Goal: Task Accomplishment & Management: Complete application form

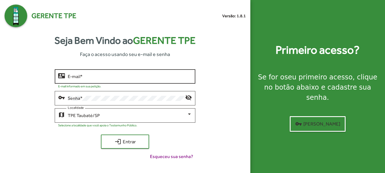
click at [91, 74] on input "E-mail *" at bounding box center [130, 76] width 124 height 5
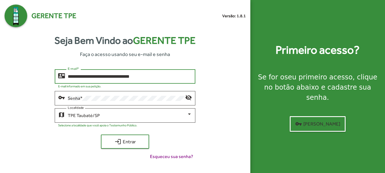
type input "**********"
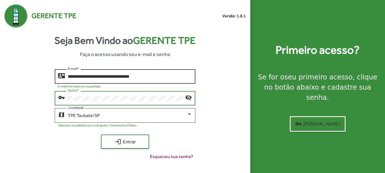
click at [101, 135] on button "login Entrar" at bounding box center [125, 142] width 48 height 14
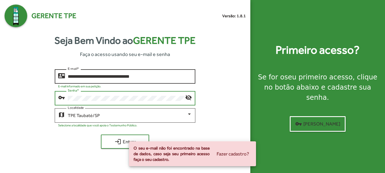
click at [101, 135] on button "login Entrar" at bounding box center [125, 142] width 48 height 14
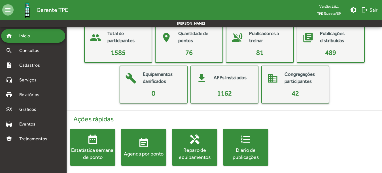
scroll to position [35, 0]
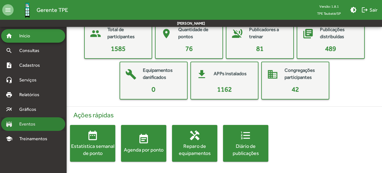
click at [36, 124] on span "Eventos" at bounding box center [29, 124] width 27 height 7
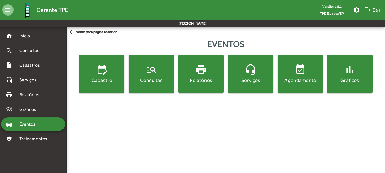
click at [97, 76] on span "edit_calendar Cadastro" at bounding box center [101, 74] width 43 height 20
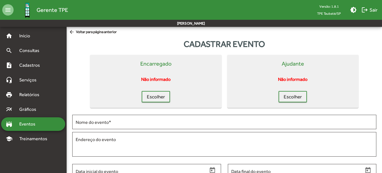
click at [141, 95] on mat-card-actions "Escolher" at bounding box center [155, 96] width 127 height 14
click at [147, 95] on span "Escolher" at bounding box center [156, 97] width 18 height 10
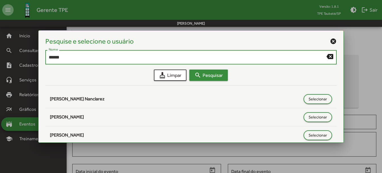
type input "******"
click at [212, 75] on span "search Pesquisar" at bounding box center [208, 75] width 28 height 10
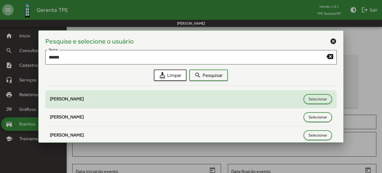
click at [84, 101] on span "[PERSON_NAME]" at bounding box center [67, 98] width 34 height 5
click at [313, 98] on span "Selecionar" at bounding box center [317, 99] width 18 height 10
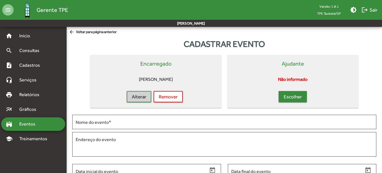
click at [282, 97] on button "Escolher" at bounding box center [292, 96] width 28 height 11
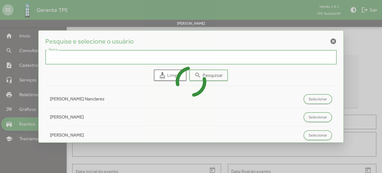
click at [160, 56] on input "Nome" at bounding box center [191, 57] width 284 height 5
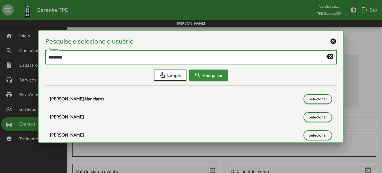
type input "*******"
click at [217, 80] on button "search Pesquisar" at bounding box center [208, 75] width 39 height 11
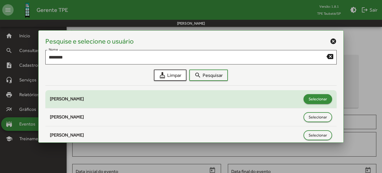
click at [321, 99] on span "Selecionar" at bounding box center [317, 99] width 18 height 10
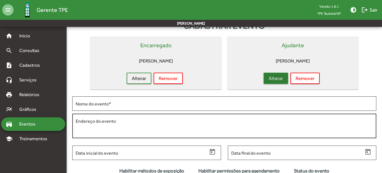
scroll to position [28, 0]
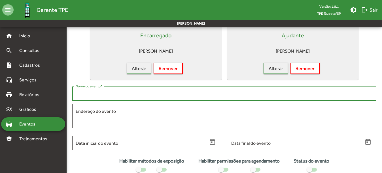
click at [108, 93] on input "Nome do evento *" at bounding box center [224, 93] width 297 height 5
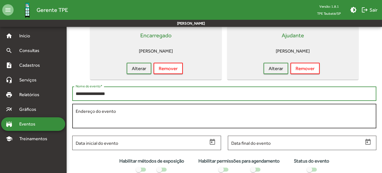
type input "**********"
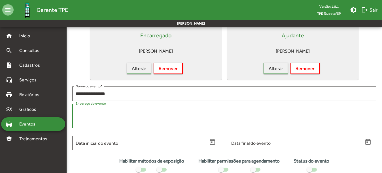
click at [120, 113] on textarea "Endereço do evento" at bounding box center [224, 116] width 297 height 16
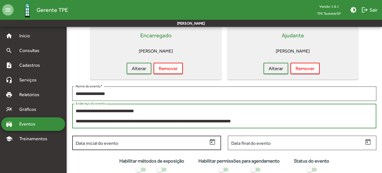
type textarea "**********"
click at [145, 145] on input "Data inicial do evento" at bounding box center [142, 143] width 132 height 5
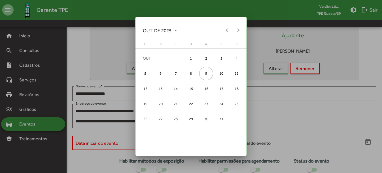
scroll to position [0, 0]
click at [218, 88] on div "17" at bounding box center [221, 89] width 14 height 14
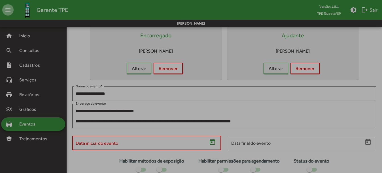
type input "**********"
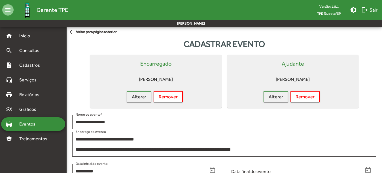
scroll to position [28, 0]
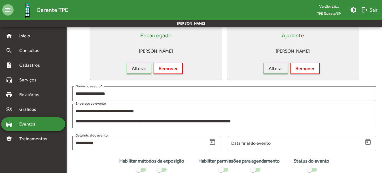
click at [271, 150] on div "Data final do evento" at bounding box center [302, 144] width 149 height 17
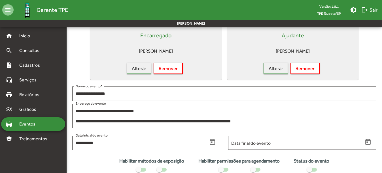
click at [271, 146] on input "Data final do evento" at bounding box center [297, 143] width 132 height 5
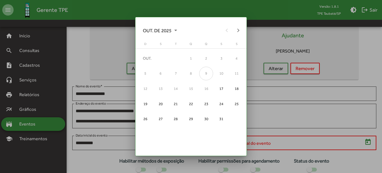
scroll to position [0, 0]
click at [236, 101] on div "25" at bounding box center [237, 104] width 14 height 14
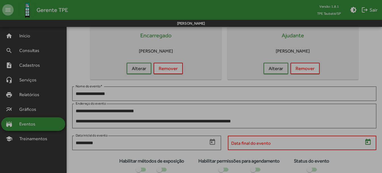
type input "**********"
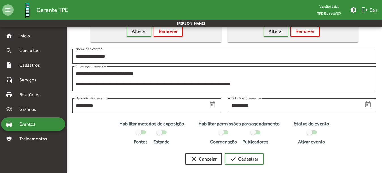
scroll to position [71, 0]
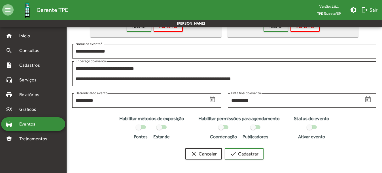
click at [225, 127] on div at bounding box center [223, 127] width 10 height 4
click at [254, 126] on div at bounding box center [253, 128] width 6 height 6
click at [144, 128] on div at bounding box center [141, 127] width 10 height 4
click at [312, 129] on div at bounding box center [309, 128] width 6 height 6
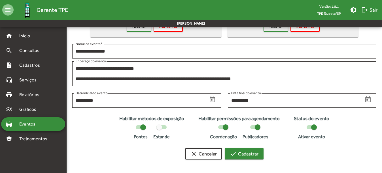
click at [244, 151] on span "check Cadastrar" at bounding box center [244, 154] width 29 height 10
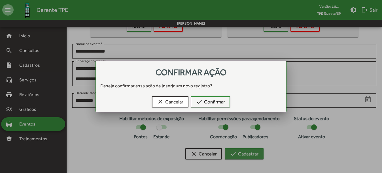
scroll to position [0, 0]
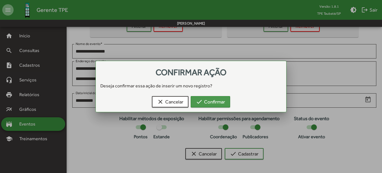
click at [201, 99] on mat-icon "check" at bounding box center [199, 102] width 7 height 7
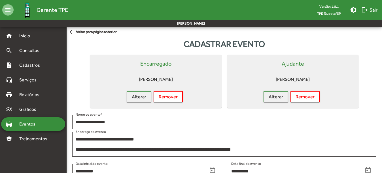
scroll to position [71, 0]
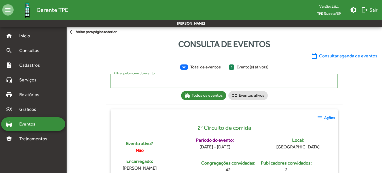
click at [158, 81] on input "Filtrar pelo nome do evento" at bounding box center [224, 81] width 221 height 5
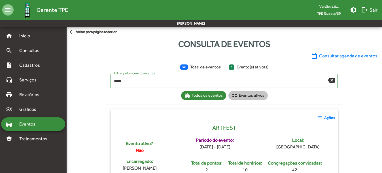
type input "****"
click at [242, 96] on mat-chip "checklist Eventos ativos" at bounding box center [247, 95] width 39 height 9
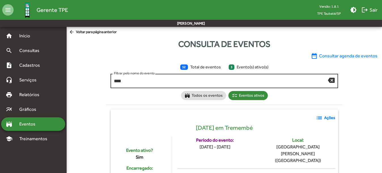
click at [164, 78] on div "**** Filtrar pelo nome do evento" at bounding box center [221, 81] width 214 height 16
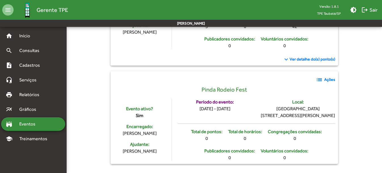
scroll to position [297, 0]
click at [322, 76] on mat-icon "list" at bounding box center [319, 79] width 7 height 7
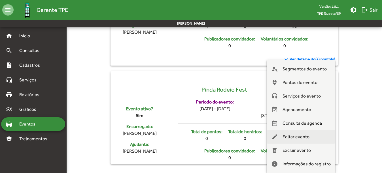
click at [295, 136] on span "Editar evento" at bounding box center [295, 137] width 27 height 14
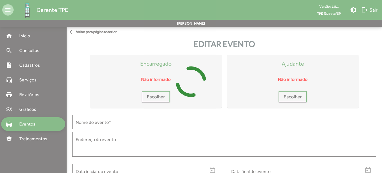
type input "**********"
type textarea "**********"
type input "**********"
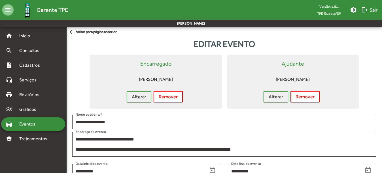
click at [89, 32] on span "arrow_back Voltar para página anterior" at bounding box center [93, 32] width 48 height 6
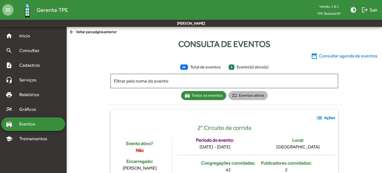
click at [252, 95] on mat-chip "checklist Eventos ativos" at bounding box center [247, 95] width 39 height 9
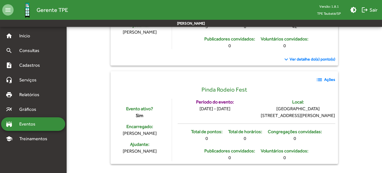
scroll to position [297, 0]
click at [325, 77] on strong "Ações" at bounding box center [329, 80] width 11 height 6
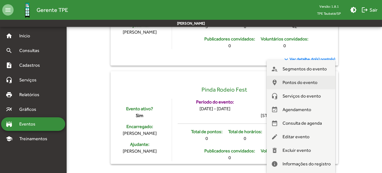
click at [302, 80] on span "Pontos do evento" at bounding box center [299, 83] width 35 height 14
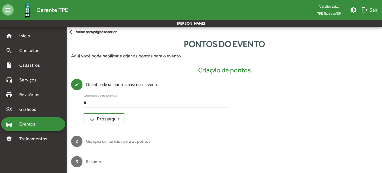
click at [125, 99] on div "* Quantidade de pontos *" at bounding box center [157, 101] width 146 height 13
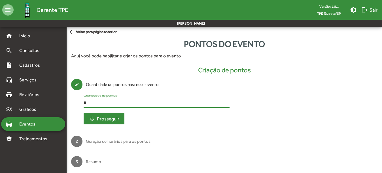
type input "*"
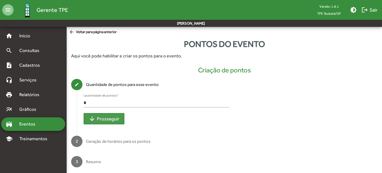
click at [106, 123] on span "arrow_downward Prosseguir" at bounding box center [104, 119] width 31 height 10
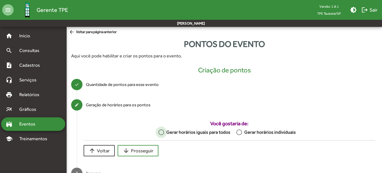
click at [199, 133] on div "Gerar horários iguais para todos" at bounding box center [197, 132] width 66 height 7
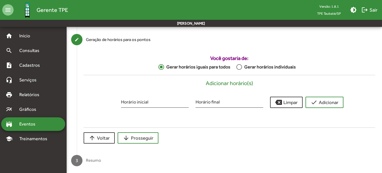
scroll to position [70, 0]
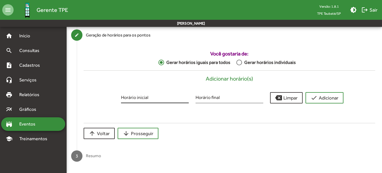
click at [158, 98] on input "Horário inicial" at bounding box center [155, 98] width 68 height 5
type input "*****"
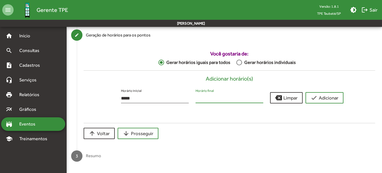
click at [218, 101] on input "Horário final" at bounding box center [229, 98] width 68 height 5
type input "*****"
click at [340, 99] on button "check Adicionar" at bounding box center [324, 97] width 38 height 11
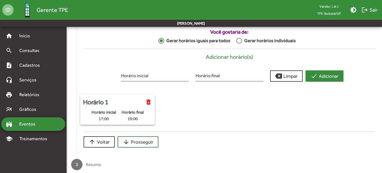
scroll to position [98, 0]
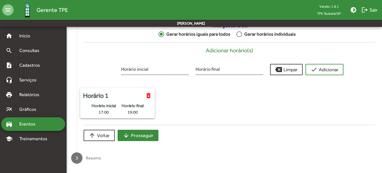
click at [141, 134] on span "arrow_downward Prosseguir" at bounding box center [138, 136] width 31 height 10
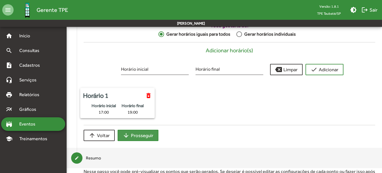
scroll to position [56, 0]
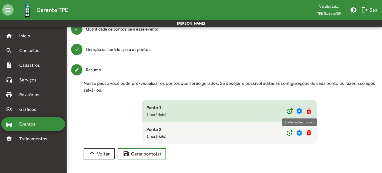
click at [300, 112] on mat-icon "settings" at bounding box center [299, 111] width 7 height 7
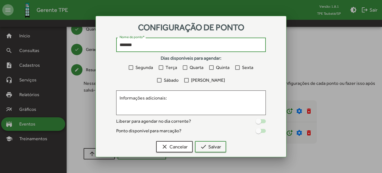
click at [156, 45] on input "*******" at bounding box center [191, 44] width 143 height 5
type input "*******"
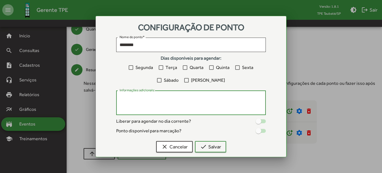
click at [142, 96] on textarea "Informações adicionais:" at bounding box center [191, 103] width 143 height 16
paste textarea "**********"
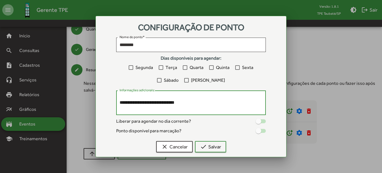
scroll to position [0, 0]
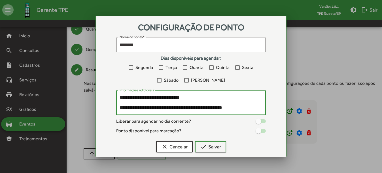
type textarea "**********"
click at [260, 121] on div at bounding box center [258, 122] width 6 height 6
click at [260, 128] on div at bounding box center [258, 131] width 6 height 6
click at [263, 122] on div at bounding box center [263, 122] width 6 height 6
drag, startPoint x: 261, startPoint y: 121, endPoint x: 251, endPoint y: 113, distance: 12.3
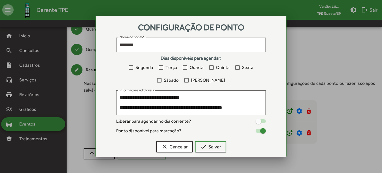
click at [261, 121] on div at bounding box center [258, 122] width 6 height 6
click at [234, 69] on div "Segunda Terça Quarta Quinta Sexta Sábado Domingo" at bounding box center [191, 74] width 150 height 20
click at [237, 65] on label "Sexta" at bounding box center [244, 67] width 18 height 7
click at [171, 82] on label "Sábado" at bounding box center [168, 80] width 22 height 7
click at [216, 144] on span "check Salvar" at bounding box center [210, 147] width 21 height 10
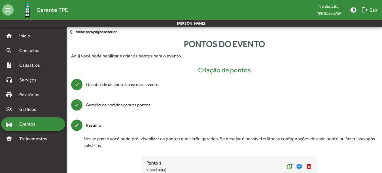
scroll to position [56, 0]
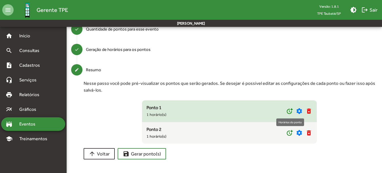
click at [289, 112] on mat-icon "more_time" at bounding box center [289, 111] width 7 height 7
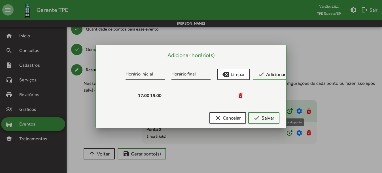
scroll to position [0, 0]
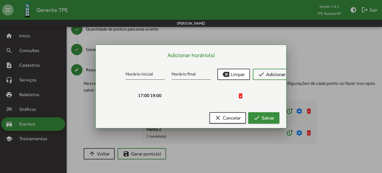
click at [269, 113] on span "check Salvar" at bounding box center [263, 118] width 21 height 10
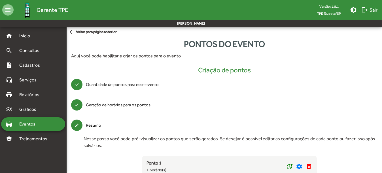
scroll to position [56, 0]
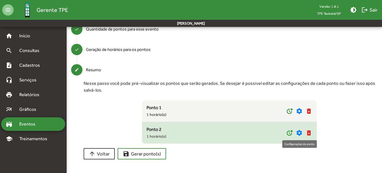
click at [297, 133] on mat-icon "settings" at bounding box center [299, 133] width 7 height 7
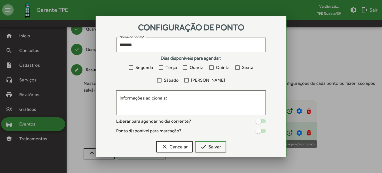
scroll to position [0, 0]
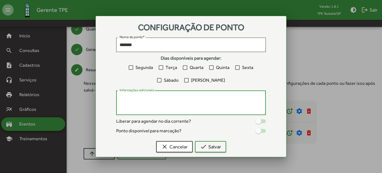
click at [188, 106] on textarea "Informações adicionais:" at bounding box center [191, 103] width 143 height 16
paste textarea "**********"
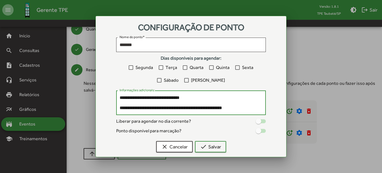
scroll to position [61, 0]
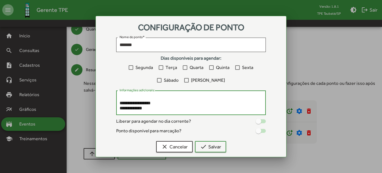
type textarea "**********"
click at [262, 132] on div at bounding box center [260, 131] width 10 height 4
click at [260, 120] on div at bounding box center [258, 122] width 6 height 6
click at [239, 66] on div at bounding box center [237, 67] width 5 height 5
click at [161, 80] on div at bounding box center [159, 80] width 5 height 5
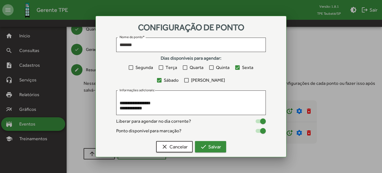
click at [219, 150] on span "check Salvar" at bounding box center [210, 147] width 21 height 10
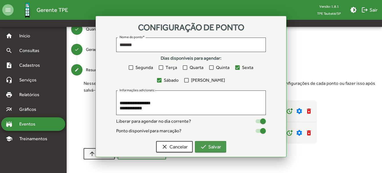
scroll to position [56, 0]
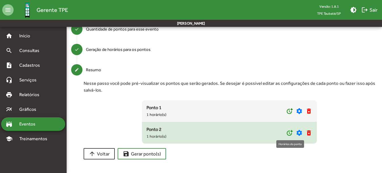
click at [287, 133] on mat-icon "more_time" at bounding box center [289, 133] width 7 height 7
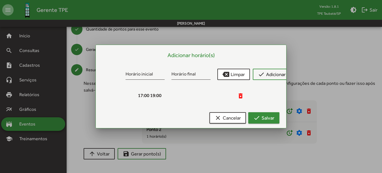
click at [259, 120] on mat-icon "check" at bounding box center [256, 118] width 7 height 7
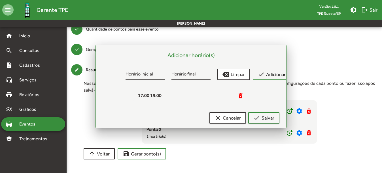
scroll to position [56, 0]
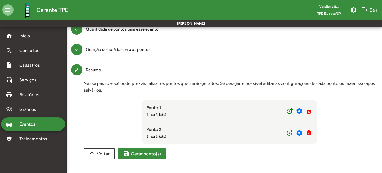
click at [145, 156] on span "save Gerar ponto(s)" at bounding box center [142, 154] width 38 height 10
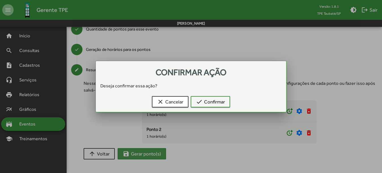
scroll to position [0, 0]
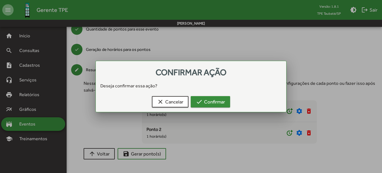
click at [212, 102] on span "check Confirmar" at bounding box center [210, 102] width 29 height 10
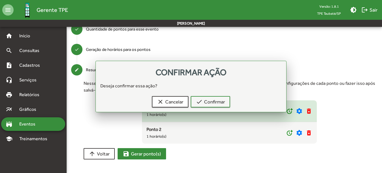
scroll to position [56, 0]
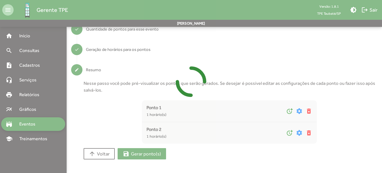
type input "*"
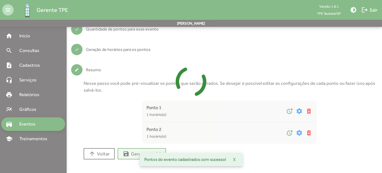
scroll to position [0, 0]
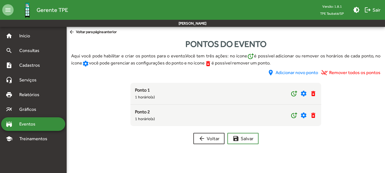
click at [101, 33] on span "arrow_back Voltar para página anterior" at bounding box center [93, 32] width 48 height 6
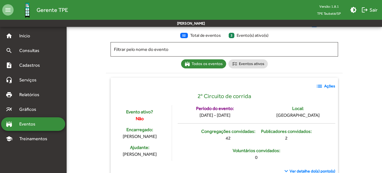
scroll to position [57, 0]
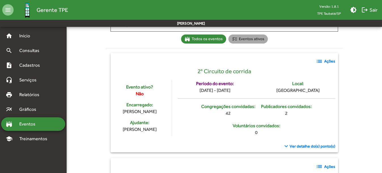
click at [254, 38] on mat-chip "checklist Eventos ativos" at bounding box center [247, 39] width 39 height 9
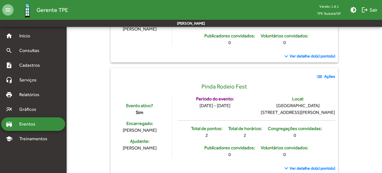
scroll to position [310, 0]
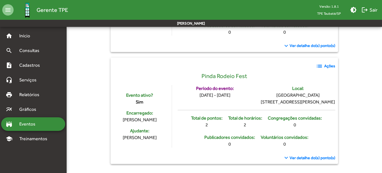
click at [244, 125] on div "2" at bounding box center [245, 125] width 34 height 7
click at [311, 157] on span "Ver detalhe do(s) ponto(s)" at bounding box center [312, 158] width 46 height 6
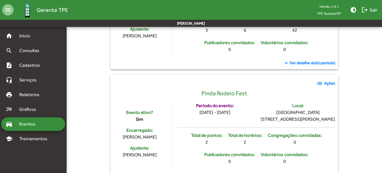
scroll to position [315, 0]
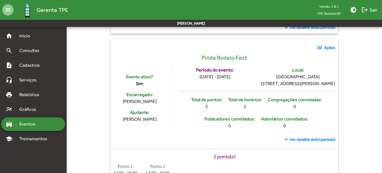
click at [318, 46] on mat-icon "list" at bounding box center [319, 47] width 7 height 7
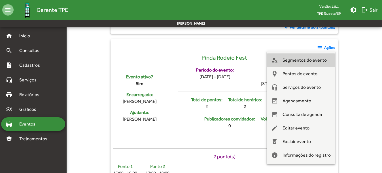
click at [318, 62] on span "Segmentos do evento" at bounding box center [304, 61] width 44 height 14
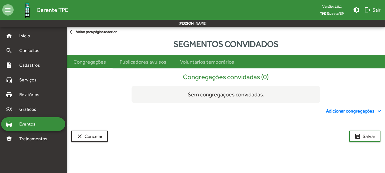
click at [338, 109] on span "Adicionar congregações expand_more" at bounding box center [354, 111] width 57 height 7
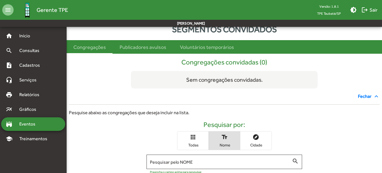
scroll to position [68, 0]
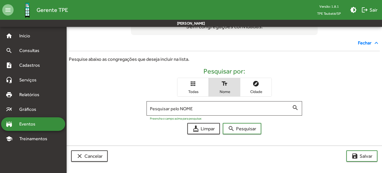
click at [201, 88] on span "apps Todas" at bounding box center [192, 87] width 31 height 18
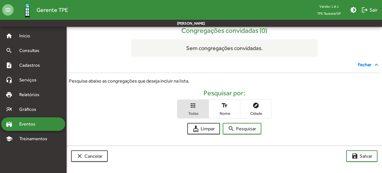
scroll to position [46, 0]
click at [243, 126] on span "search Pesquisar" at bounding box center [242, 129] width 28 height 10
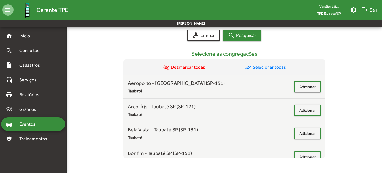
scroll to position [164, 0]
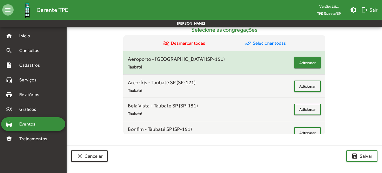
click at [306, 61] on span "Adicionar" at bounding box center [307, 63] width 16 height 10
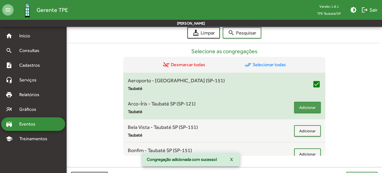
drag, startPoint x: 307, startPoint y: 106, endPoint x: 307, endPoint y: 111, distance: 5.1
click at [307, 106] on span "Adicionar" at bounding box center [307, 108] width 16 height 10
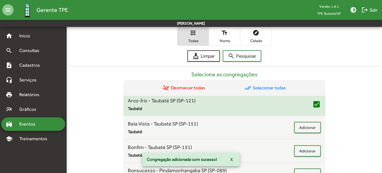
scroll to position [57, 0]
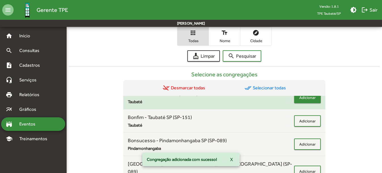
click at [304, 103] on button "Adicionar" at bounding box center [307, 97] width 27 height 11
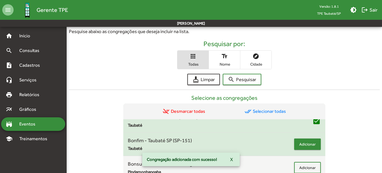
click at [303, 142] on span "Adicionar" at bounding box center [307, 144] width 16 height 10
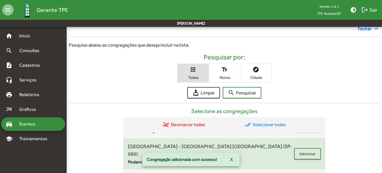
scroll to position [170, 0]
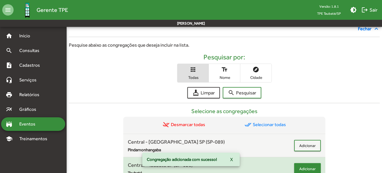
click at [306, 164] on span "Adicionar" at bounding box center [307, 169] width 16 height 10
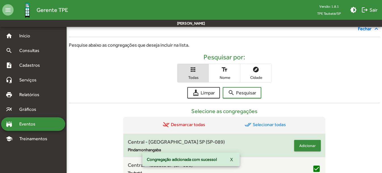
click at [303, 141] on span "Adicionar" at bounding box center [307, 146] width 16 height 10
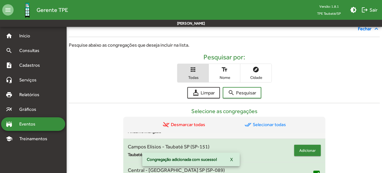
click at [303, 146] on span "Adicionar" at bounding box center [307, 151] width 16 height 10
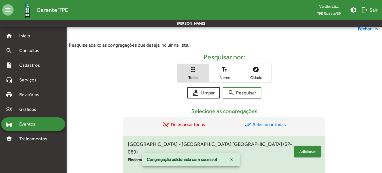
click at [304, 147] on span "Adicionar" at bounding box center [307, 152] width 16 height 10
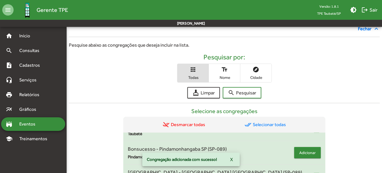
click at [305, 152] on span "Adicionar" at bounding box center [307, 153] width 16 height 10
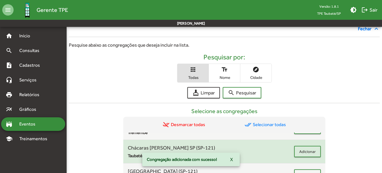
scroll to position [227, 0]
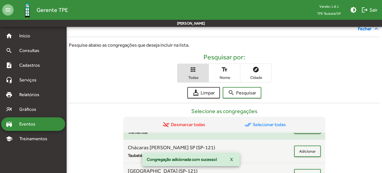
click at [303, 135] on div "Central - Tremembé SP (SP-121) Tremembé Adicionar" at bounding box center [224, 128] width 193 height 15
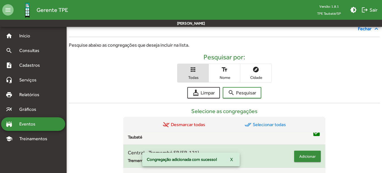
click at [305, 154] on span "Adicionar" at bounding box center [307, 157] width 16 height 10
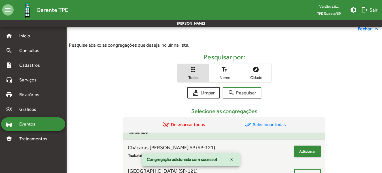
click at [305, 152] on span "Adicionar" at bounding box center [307, 151] width 16 height 10
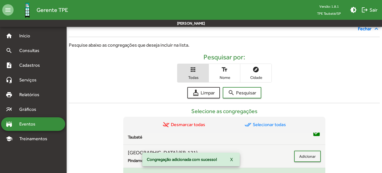
scroll to position [255, 0]
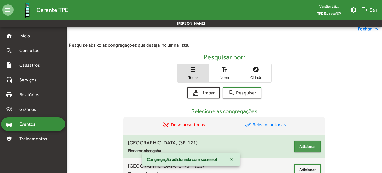
click at [305, 148] on span "Adicionar" at bounding box center [307, 147] width 16 height 10
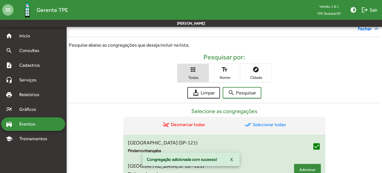
click at [305, 169] on span "Adicionar" at bounding box center [307, 170] width 16 height 10
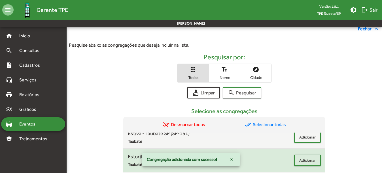
scroll to position [312, 0]
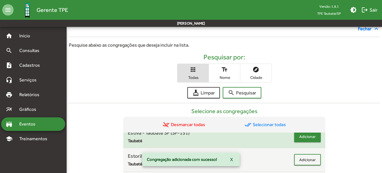
click at [304, 139] on span "Adicionar" at bounding box center [307, 137] width 16 height 10
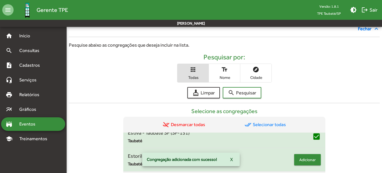
click at [303, 158] on span "Adicionar" at bounding box center [307, 160] width 16 height 10
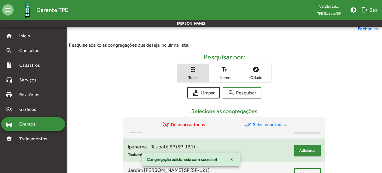
scroll to position [368, 0]
click at [306, 150] on span "Adicionar" at bounding box center [307, 150] width 16 height 10
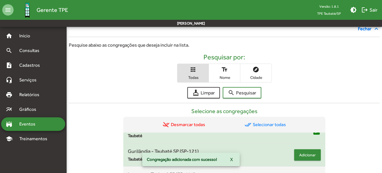
click at [305, 154] on span "Adicionar" at bounding box center [307, 155] width 16 height 10
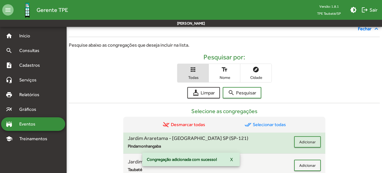
scroll to position [425, 0]
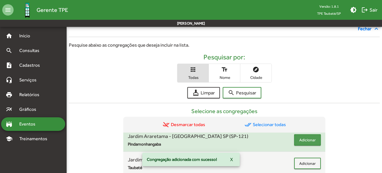
click at [302, 144] on span "Adicionar" at bounding box center [307, 140] width 16 height 10
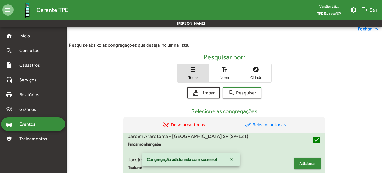
click at [305, 164] on span "Adicionar" at bounding box center [307, 164] width 16 height 10
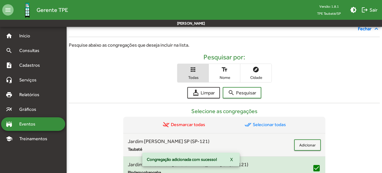
scroll to position [368, 0]
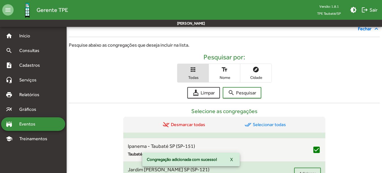
click at [306, 166] on div "Jardim [PERSON_NAME] SP (SP-121) Taubaté Adicionar" at bounding box center [224, 173] width 193 height 15
click at [308, 169] on span "Adicionar" at bounding box center [307, 174] width 16 height 10
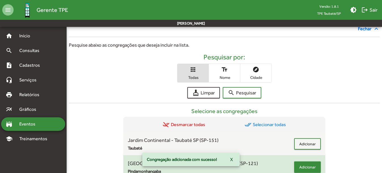
scroll to position [482, 0]
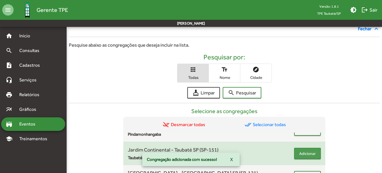
click at [304, 152] on span "Adicionar" at bounding box center [307, 154] width 16 height 10
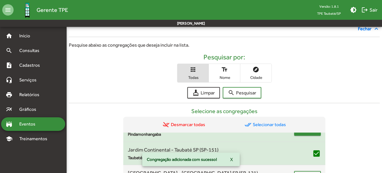
click at [305, 136] on button "Adicionar" at bounding box center [307, 130] width 27 height 11
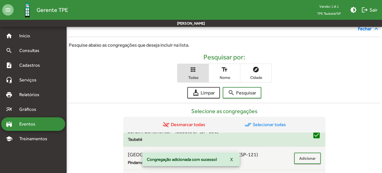
scroll to position [510, 0]
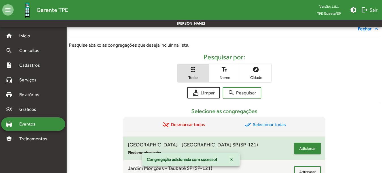
click at [306, 149] on span "Adicionar" at bounding box center [307, 149] width 16 height 10
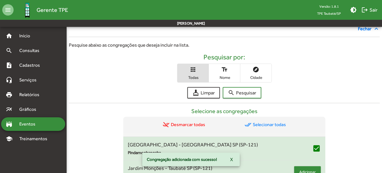
click at [307, 169] on span "Adicionar" at bounding box center [307, 172] width 16 height 10
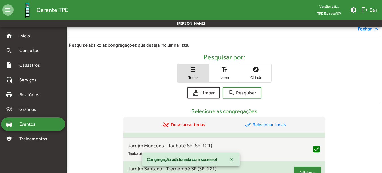
scroll to position [566, 0]
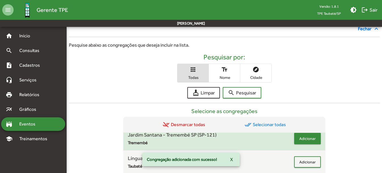
click at [306, 142] on span "Adicionar" at bounding box center [307, 139] width 16 height 10
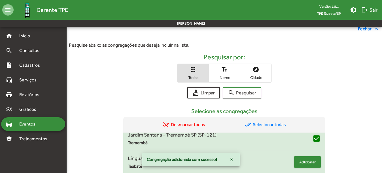
click at [307, 165] on span "Adicionar" at bounding box center [307, 162] width 16 height 10
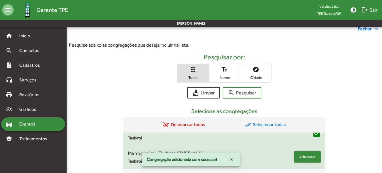
click at [306, 155] on span "Adicionar" at bounding box center [307, 157] width 16 height 10
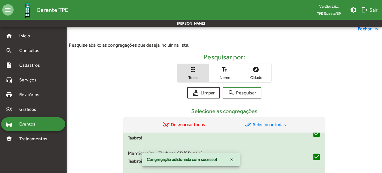
scroll to position [623, 0]
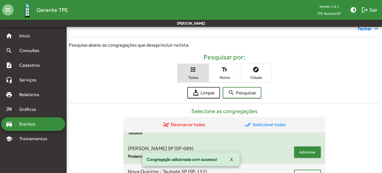
click at [305, 153] on span "Adicionar" at bounding box center [307, 152] width 16 height 10
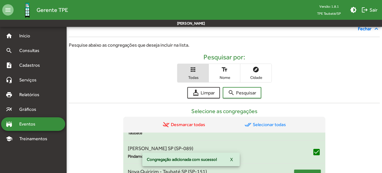
click at [307, 172] on span "Adicionar" at bounding box center [307, 176] width 16 height 10
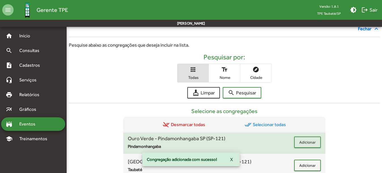
click at [307, 148] on div "Ouro Verde - Pindamonhangaba SP (SP-121) Pindamonhangaba Adicionar" at bounding box center [224, 142] width 193 height 15
drag, startPoint x: 304, startPoint y: 140, endPoint x: 306, endPoint y: 143, distance: 3.3
click at [305, 141] on span "Adicionar" at bounding box center [307, 142] width 16 height 10
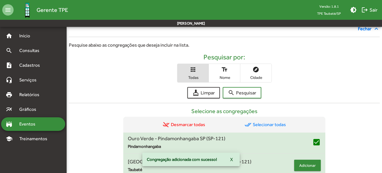
click at [304, 165] on span "Adicionar" at bounding box center [307, 166] width 16 height 10
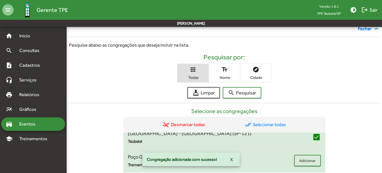
click at [305, 155] on div "Poço Grande - Tremembé SP (SP-151) Tremembé Adicionar" at bounding box center [224, 160] width 193 height 15
click at [304, 156] on span "Adicionar" at bounding box center [307, 161] width 16 height 10
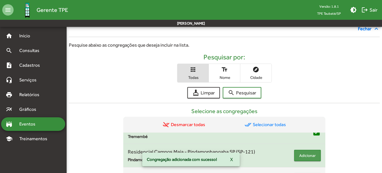
click at [304, 154] on span "Adicionar" at bounding box center [307, 156] width 16 height 10
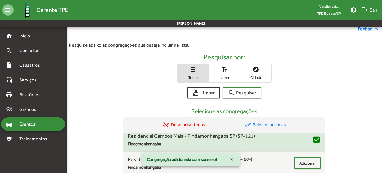
scroll to position [793, 0]
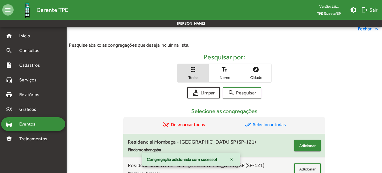
click at [307, 152] on button "Adicionar" at bounding box center [307, 145] width 27 height 11
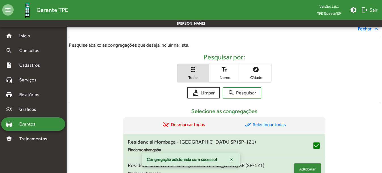
click at [307, 167] on span "Adicionar" at bounding box center [307, 169] width 16 height 10
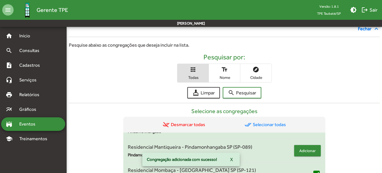
click at [307, 150] on span "Adicionar" at bounding box center [307, 151] width 16 height 10
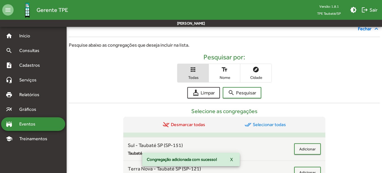
scroll to position [850, 0]
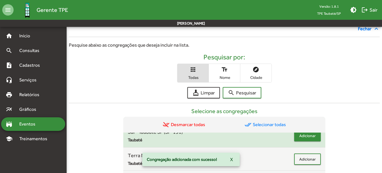
click at [307, 140] on span "Adicionar" at bounding box center [307, 136] width 16 height 10
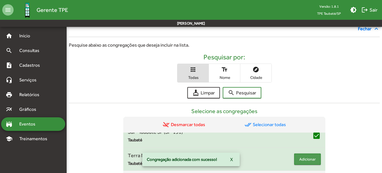
click at [307, 159] on span "Adicionar" at bounding box center [307, 159] width 16 height 10
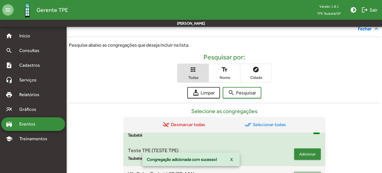
click at [306, 151] on span "Adicionar" at bounding box center [307, 154] width 16 height 10
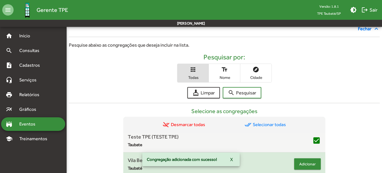
scroll to position [898, 0]
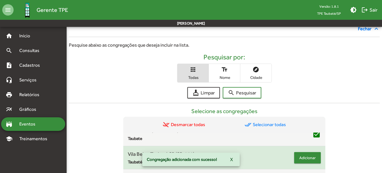
click at [306, 154] on span "Adicionar" at bounding box center [307, 158] width 16 height 10
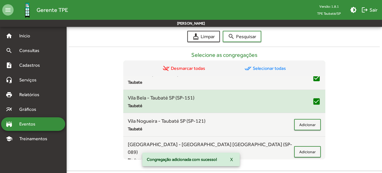
scroll to position [221, 0]
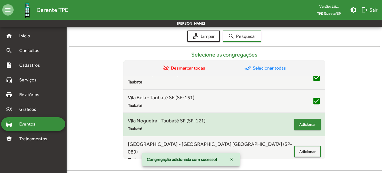
click at [305, 125] on span "Adicionar" at bounding box center [307, 125] width 16 height 10
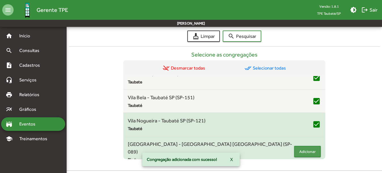
click at [305, 147] on span "Adicionar" at bounding box center [307, 152] width 16 height 10
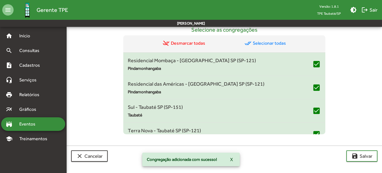
scroll to position [898, 0]
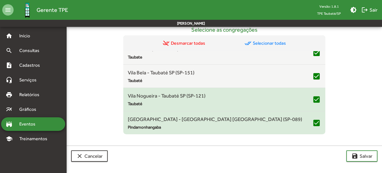
click at [192, 41] on span "remove_done Desmarcar todas" at bounding box center [184, 43] width 42 height 7
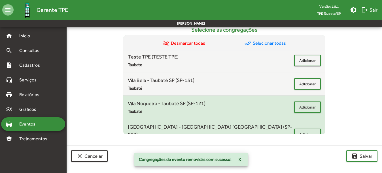
click at [254, 41] on span "done_all Selecionar todas" at bounding box center [264, 43] width 41 height 7
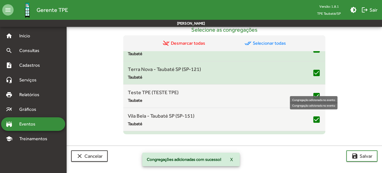
scroll to position [785, 0]
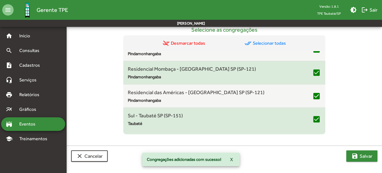
click at [365, 158] on span "save [PERSON_NAME]" at bounding box center [361, 156] width 21 height 10
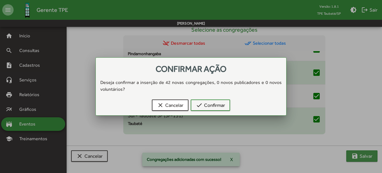
scroll to position [0, 0]
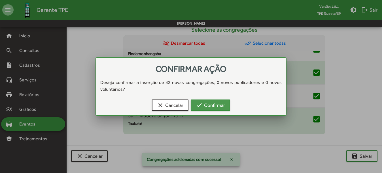
click at [203, 106] on mat-icon "check" at bounding box center [199, 105] width 7 height 7
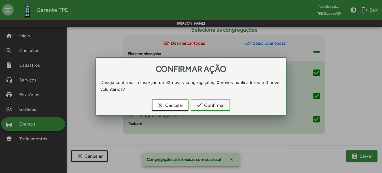
scroll to position [246, 0]
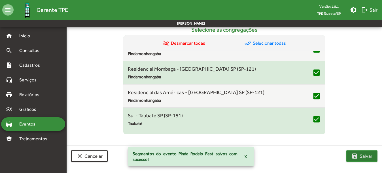
click at [358, 154] on mat-icon "save" at bounding box center [354, 156] width 7 height 7
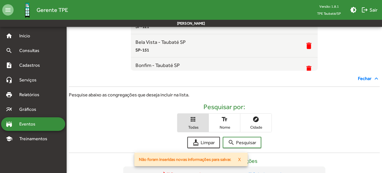
scroll to position [104, 0]
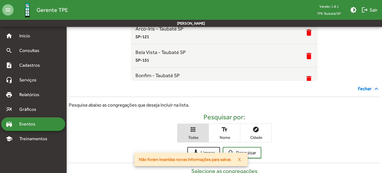
click at [365, 89] on span "Fechar expand_less" at bounding box center [369, 89] width 22 height 7
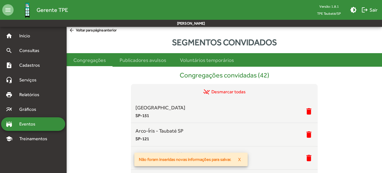
scroll to position [0, 0]
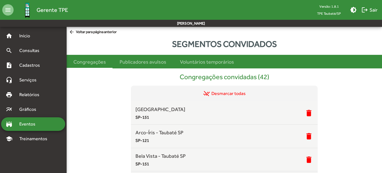
click at [99, 33] on span "arrow_back Voltar para página anterior" at bounding box center [93, 32] width 48 height 6
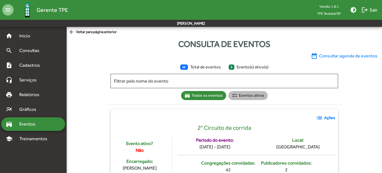
click at [249, 93] on mat-chip "checklist Eventos ativos" at bounding box center [247, 95] width 39 height 9
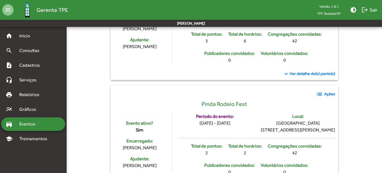
scroll to position [310, 0]
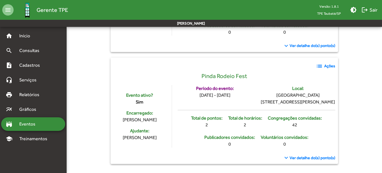
click at [313, 160] on span "Ver detalhe do(s) ponto(s)" at bounding box center [312, 158] width 46 height 6
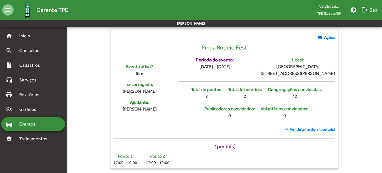
scroll to position [315, 0]
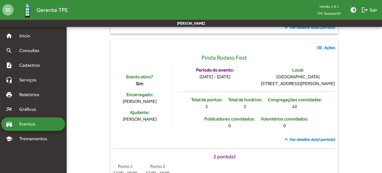
click at [320, 48] on mat-icon "list" at bounding box center [319, 47] width 7 height 7
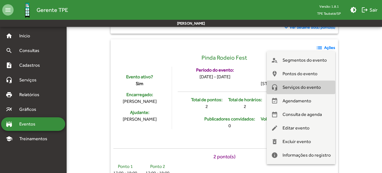
click at [309, 86] on span "Serviços do evento" at bounding box center [301, 88] width 38 height 14
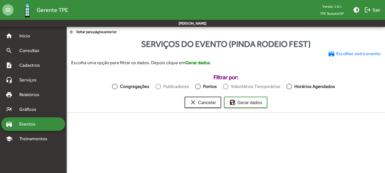
click at [201, 87] on div "Pontos" at bounding box center [209, 86] width 16 height 7
click at [232, 99] on span "save_as Gerar dados" at bounding box center [245, 102] width 33 height 10
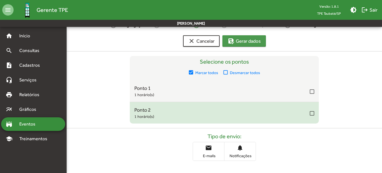
scroll to position [62, 0]
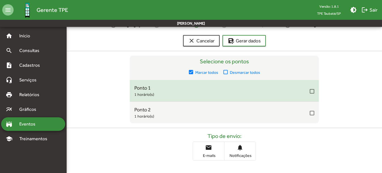
click at [310, 88] on mat-checkbox at bounding box center [312, 90] width 5 height 5
click at [312, 92] on div at bounding box center [312, 91] width 5 height 5
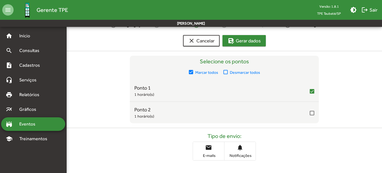
click at [248, 39] on span "save_as Gerar dados" at bounding box center [243, 41] width 33 height 10
click at [249, 41] on span "save_as Gerar dados" at bounding box center [243, 41] width 33 height 10
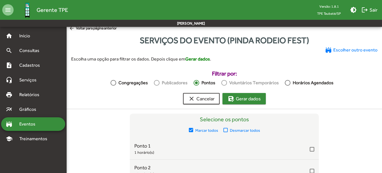
scroll to position [0, 0]
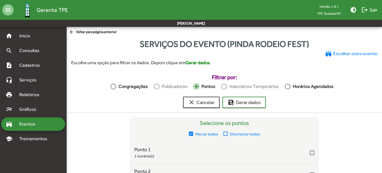
click at [99, 34] on span "arrow_back Voltar para página anterior" at bounding box center [93, 32] width 48 height 6
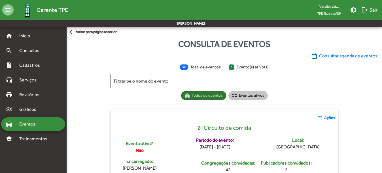
click at [252, 101] on div "stadium Todos os eventos checklist Eventos ativos" at bounding box center [224, 95] width 89 height 11
click at [253, 97] on mat-chip "checklist Eventos ativos" at bounding box center [247, 95] width 39 height 9
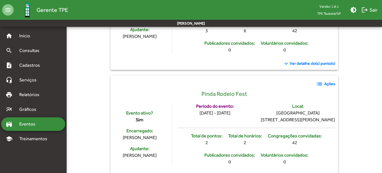
scroll to position [310, 0]
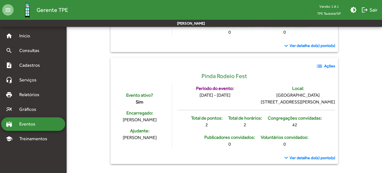
click at [327, 63] on strong "Ações" at bounding box center [329, 66] width 11 height 6
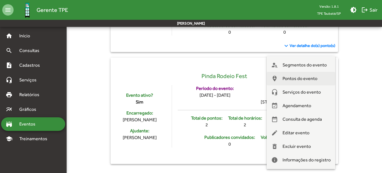
click at [308, 79] on span "Pontos do evento" at bounding box center [299, 79] width 35 height 14
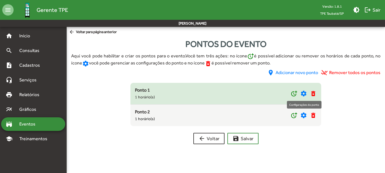
click at [305, 93] on mat-icon "settings" at bounding box center [303, 93] width 7 height 7
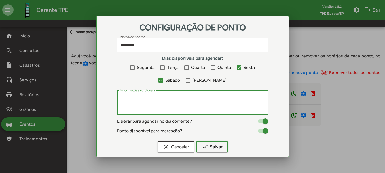
click at [144, 103] on textarea "Informações adicionais:" at bounding box center [192, 103] width 144 height 16
paste textarea "**********"
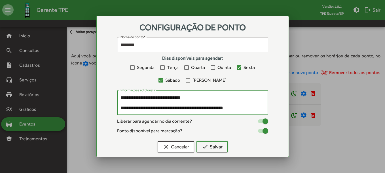
scroll to position [61, 0]
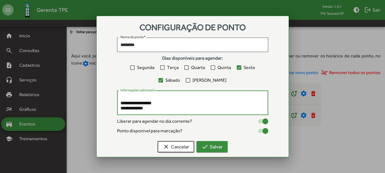
type textarea "**********"
click at [218, 147] on span "check Salvar" at bounding box center [211, 147] width 21 height 10
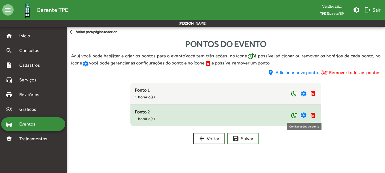
click at [305, 116] on mat-icon "settings" at bounding box center [303, 115] width 7 height 7
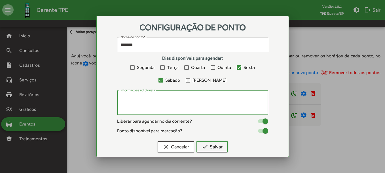
click at [163, 101] on textarea "Informações adicionais:" at bounding box center [192, 103] width 144 height 16
paste textarea "**********"
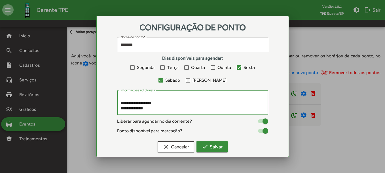
type textarea "**********"
click at [210, 146] on span "check Salvar" at bounding box center [211, 147] width 21 height 10
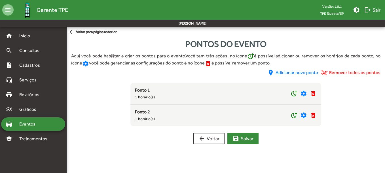
click at [235, 139] on mat-icon "save" at bounding box center [235, 138] width 7 height 7
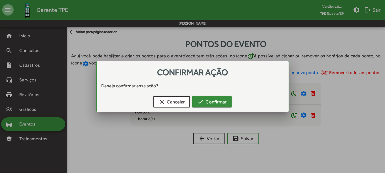
click at [214, 97] on div "clear Cancelar check Confirmar" at bounding box center [192, 103] width 178 height 18
click at [215, 98] on span "check Confirmar" at bounding box center [211, 102] width 29 height 10
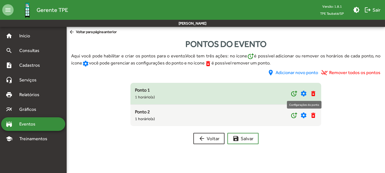
click at [303, 91] on mat-icon "settings" at bounding box center [303, 93] width 7 height 7
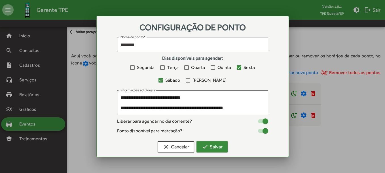
click at [214, 145] on span "check Salvar" at bounding box center [211, 147] width 21 height 10
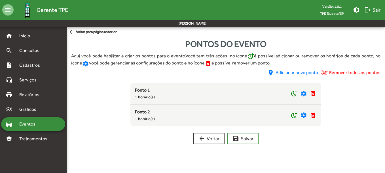
drag, startPoint x: 88, startPoint y: 22, endPoint x: 91, endPoint y: 27, distance: 6.5
click at [89, 24] on mat-toolbar-row "[PERSON_NAME]" at bounding box center [192, 23] width 385 height 7
click at [92, 30] on span "arrow_back Voltar para página anterior" at bounding box center [93, 32] width 48 height 6
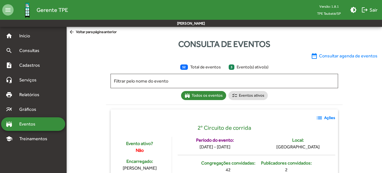
click at [32, 123] on span "Eventos" at bounding box center [29, 124] width 27 height 7
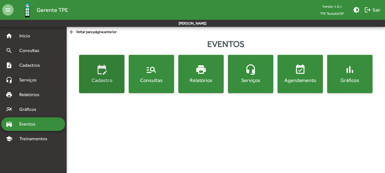
click at [96, 81] on div "Cadastro" at bounding box center [101, 80] width 43 height 7
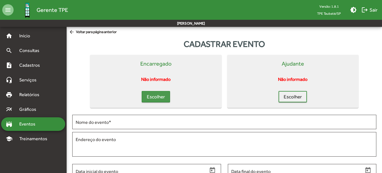
click at [161, 95] on span "Escolher" at bounding box center [156, 97] width 18 height 10
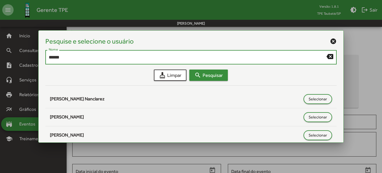
type input "******"
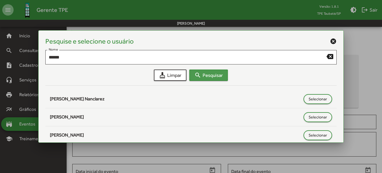
click at [218, 73] on span "search Pesquisar" at bounding box center [208, 75] width 28 height 10
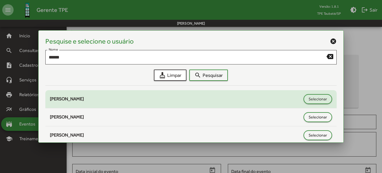
click at [106, 95] on div "[PERSON_NAME]" at bounding box center [191, 99] width 282 height 10
click at [84, 100] on span "[PERSON_NAME]" at bounding box center [67, 98] width 34 height 5
click at [319, 96] on span "Selecionar" at bounding box center [317, 99] width 18 height 10
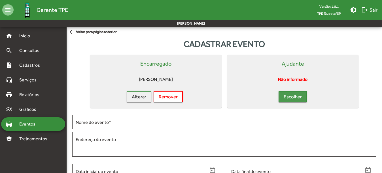
click at [298, 100] on span "Escolher" at bounding box center [293, 97] width 18 height 10
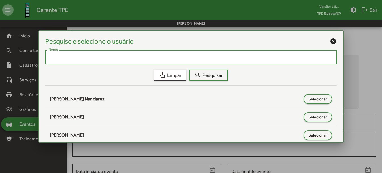
click at [101, 59] on input "Nome" at bounding box center [191, 57] width 284 height 5
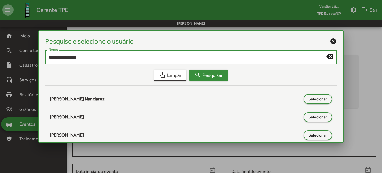
type input "**********"
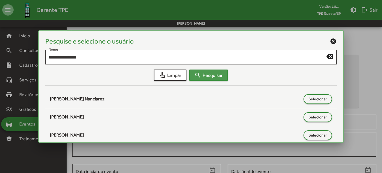
click at [205, 77] on span "search Pesquisar" at bounding box center [208, 75] width 28 height 10
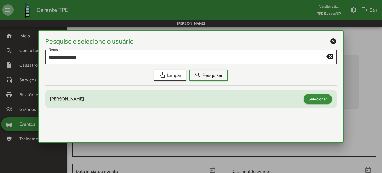
click at [328, 100] on button "Selecionar" at bounding box center [317, 99] width 29 height 10
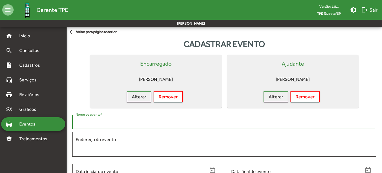
click at [118, 121] on input "Nome do evento *" at bounding box center [224, 122] width 297 height 5
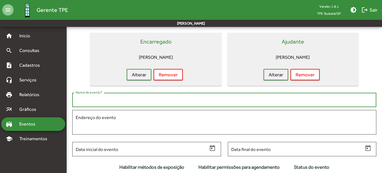
scroll to position [28, 0]
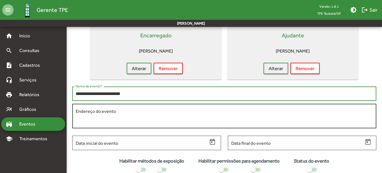
type input "**********"
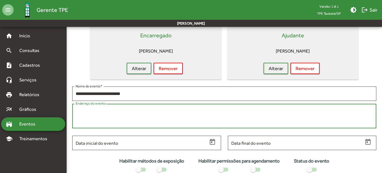
click at [124, 112] on textarea "Endereço do evento" at bounding box center [224, 116] width 297 height 16
paste textarea "**********"
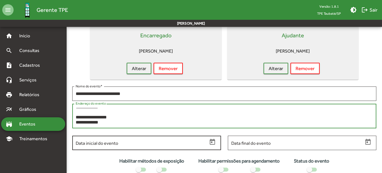
scroll to position [61, 0]
type textarea "**********"
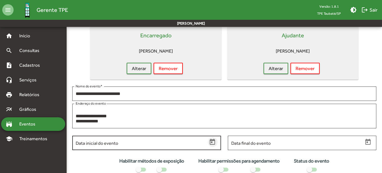
click at [210, 146] on button "Open calendar" at bounding box center [213, 142] width 10 height 10
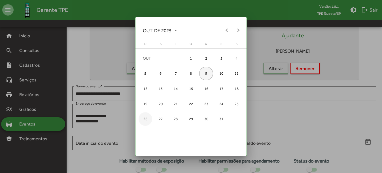
click at [147, 123] on div "26" at bounding box center [146, 119] width 14 height 14
type input "**********"
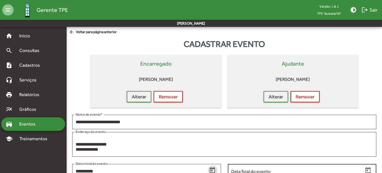
scroll to position [28, 0]
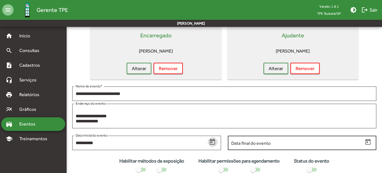
click at [366, 142] on icon "Open calendar" at bounding box center [367, 142] width 7 height 7
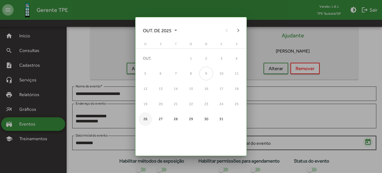
scroll to position [0, 0]
click at [144, 118] on div "26" at bounding box center [146, 119] width 14 height 14
type input "**********"
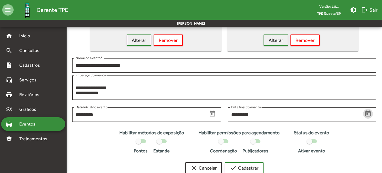
scroll to position [71, 0]
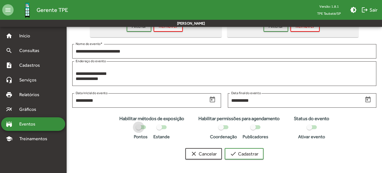
click at [140, 125] on div at bounding box center [139, 128] width 6 height 6
click at [222, 129] on div at bounding box center [221, 128] width 6 height 6
click at [255, 135] on strong "Publicadores" at bounding box center [255, 137] width 26 height 7
click at [258, 131] on div "Publicadores" at bounding box center [255, 132] width 26 height 16
drag, startPoint x: 257, startPoint y: 130, endPoint x: 268, endPoint y: 131, distance: 10.5
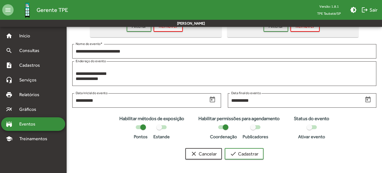
click at [257, 130] on label at bounding box center [255, 127] width 10 height 7
click at [312, 129] on div at bounding box center [309, 128] width 6 height 6
click at [235, 150] on span "check Cadastrar" at bounding box center [244, 154] width 29 height 10
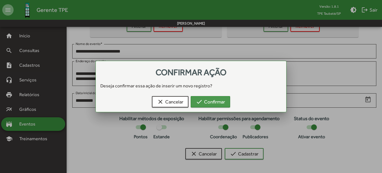
click at [220, 101] on span "check Confirmar" at bounding box center [210, 102] width 29 height 10
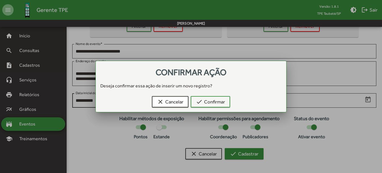
scroll to position [71, 0]
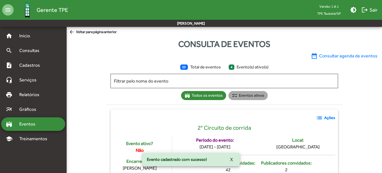
click at [236, 96] on mat-icon "checklist" at bounding box center [235, 96] width 6 height 6
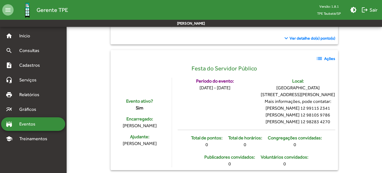
scroll to position [188, 0]
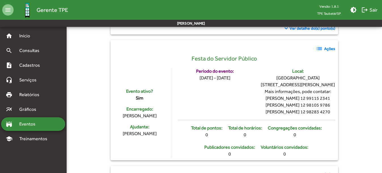
click at [328, 46] on div "list Ações" at bounding box center [224, 48] width 222 height 11
click at [325, 46] on strong "Ações" at bounding box center [329, 49] width 11 height 6
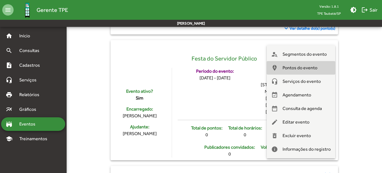
click at [302, 62] on span "Pontos do evento" at bounding box center [299, 68] width 35 height 14
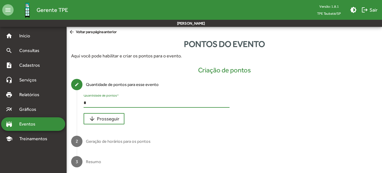
click at [95, 101] on input "*" at bounding box center [157, 103] width 146 height 5
drag, startPoint x: 95, startPoint y: 102, endPoint x: 69, endPoint y: 102, distance: 26.3
click at [69, 102] on div "create Quantidade de pontos para esse evento * Quantidade de pontos * arrow_dow…" at bounding box center [224, 102] width 315 height 57
type input "*"
click at [105, 120] on span "arrow_downward Prosseguir" at bounding box center [104, 119] width 31 height 10
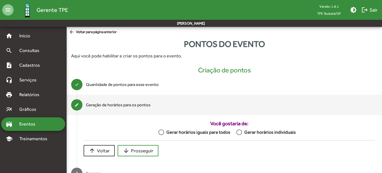
click at [216, 133] on div "Gerar horários iguais para todos" at bounding box center [197, 132] width 66 height 7
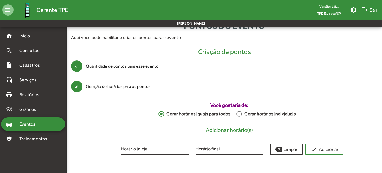
scroll to position [28, 0]
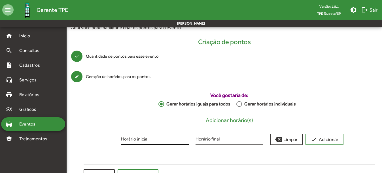
click at [144, 136] on div "Horário inicial" at bounding box center [155, 138] width 68 height 13
type input "*****"
click at [213, 142] on input "Horário final" at bounding box center [229, 140] width 68 height 5
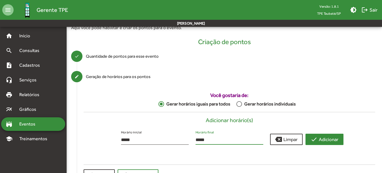
type input "*****"
click at [317, 139] on mat-icon "check" at bounding box center [313, 139] width 7 height 7
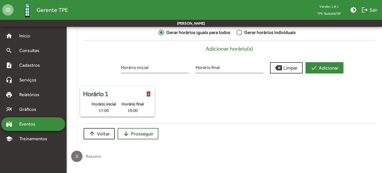
scroll to position [100, 0]
click at [148, 127] on div "Você gostaria de: Gerar horários iguais para todos Gerar horários individuais A…" at bounding box center [229, 83] width 305 height 127
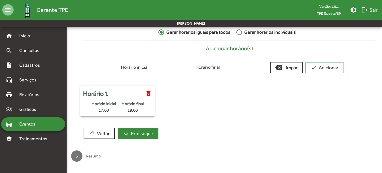
click at [149, 129] on span "arrow_downward Prosseguir" at bounding box center [138, 134] width 31 height 10
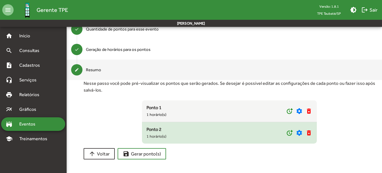
scroll to position [56, 0]
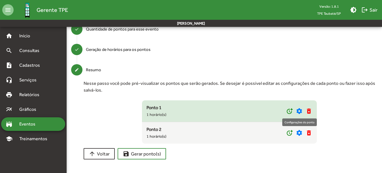
click at [301, 112] on mat-icon "settings" at bounding box center [299, 111] width 7 height 7
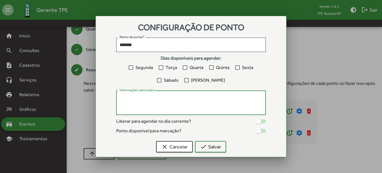
click at [202, 107] on textarea "Informações adicionais:" at bounding box center [191, 103] width 143 height 16
paste textarea "**********"
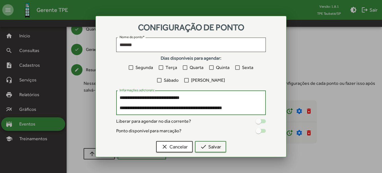
type textarea "**********"
click at [259, 120] on div at bounding box center [258, 122] width 6 height 6
click at [261, 131] on div at bounding box center [258, 131] width 6 height 6
click at [189, 80] on div at bounding box center [186, 80] width 5 height 5
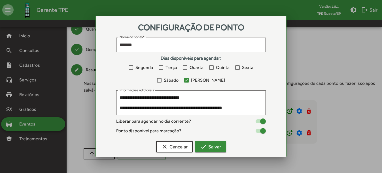
click at [211, 149] on span "check Salvar" at bounding box center [210, 147] width 21 height 10
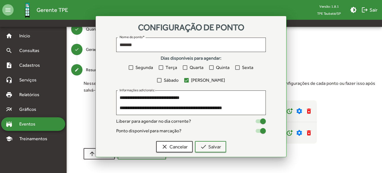
scroll to position [56, 0]
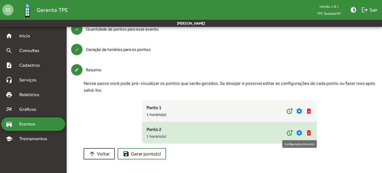
click at [301, 134] on mat-icon "settings" at bounding box center [299, 133] width 7 height 7
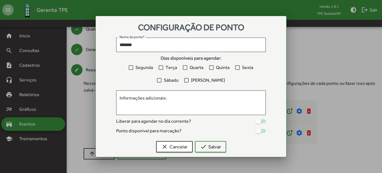
click at [189, 82] on div "Segunda Terça Quarta Quinta Sexta Sábado Domingo" at bounding box center [191, 74] width 150 height 20
drag, startPoint x: 189, startPoint y: 82, endPoint x: 193, endPoint y: 85, distance: 4.5
click at [189, 80] on div at bounding box center [186, 80] width 5 height 5
click at [181, 104] on textarea "Informações adicionais:" at bounding box center [191, 103] width 143 height 16
paste textarea "**********"
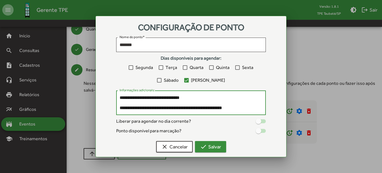
type textarea "**********"
click at [219, 143] on span "check Salvar" at bounding box center [210, 147] width 21 height 10
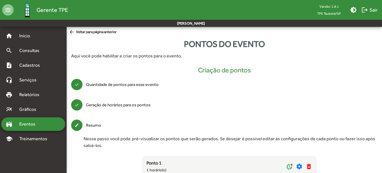
scroll to position [56, 0]
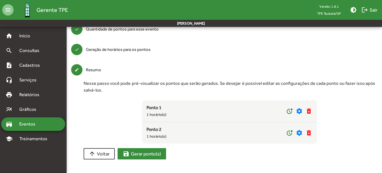
click at [151, 151] on span "save Gerar ponto(s)" at bounding box center [142, 154] width 38 height 10
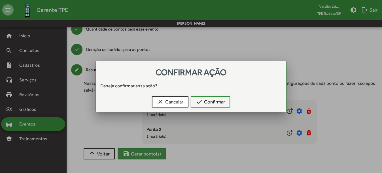
scroll to position [0, 0]
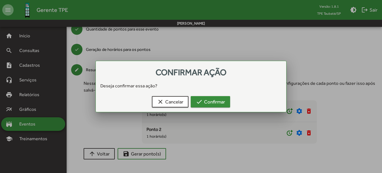
click at [209, 104] on span "check Confirmar" at bounding box center [210, 102] width 29 height 10
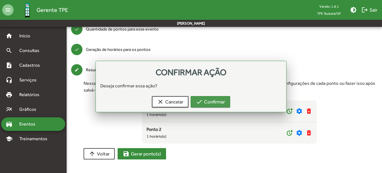
scroll to position [56, 0]
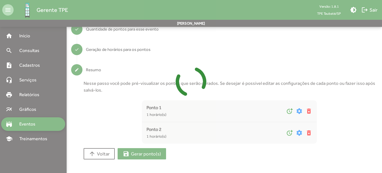
type input "*"
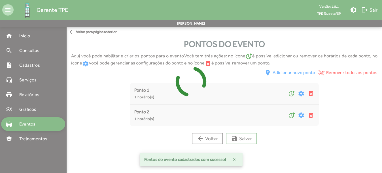
scroll to position [0, 0]
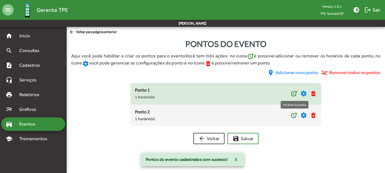
click at [294, 92] on mat-icon "more_time" at bounding box center [293, 93] width 7 height 7
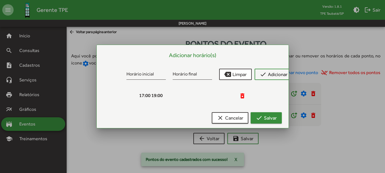
click at [274, 116] on span "check Salvar" at bounding box center [265, 118] width 21 height 10
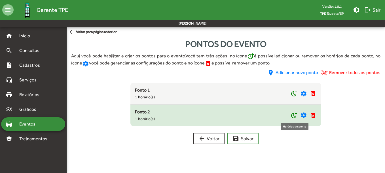
click at [293, 115] on mat-icon "more_time" at bounding box center [293, 115] width 7 height 7
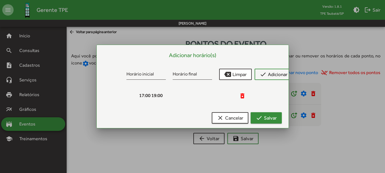
click at [273, 117] on span "check Salvar" at bounding box center [265, 118] width 21 height 10
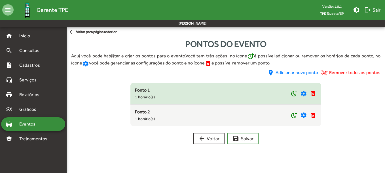
click at [303, 94] on mat-icon "settings" at bounding box center [303, 93] width 7 height 7
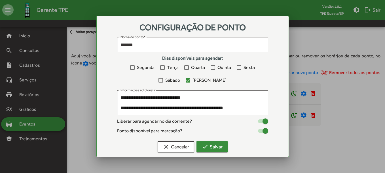
click at [216, 143] on span "check Salvar" at bounding box center [211, 147] width 21 height 10
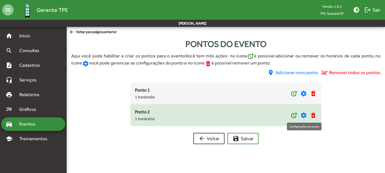
click at [305, 114] on mat-icon "settings" at bounding box center [303, 115] width 7 height 7
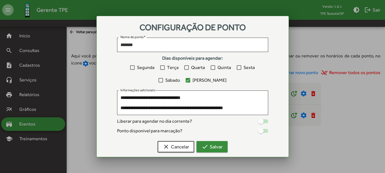
click at [221, 144] on span "check Salvar" at bounding box center [211, 147] width 21 height 10
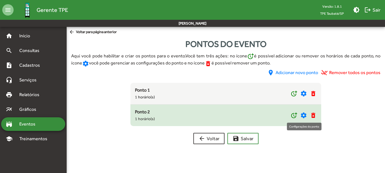
click at [301, 115] on mat-icon "settings" at bounding box center [303, 115] width 7 height 7
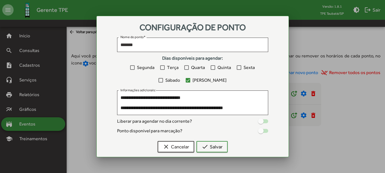
click at [263, 121] on div at bounding box center [263, 122] width 10 height 4
click at [262, 131] on div at bounding box center [261, 131] width 6 height 6
click at [214, 144] on span "check Salvar" at bounding box center [211, 147] width 21 height 10
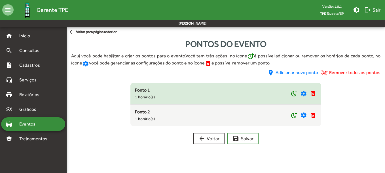
click at [303, 93] on mat-icon "settings" at bounding box center [303, 93] width 7 height 7
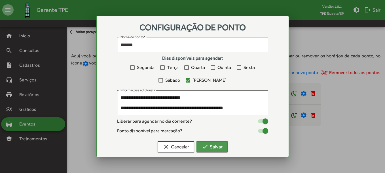
click at [218, 145] on span "check Salvar" at bounding box center [211, 147] width 21 height 10
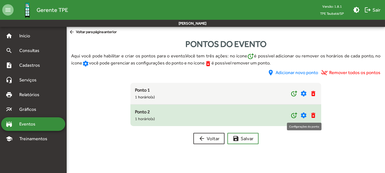
click at [308, 111] on div "Ponto 2 1 horário(s) more_time settings delete_forever" at bounding box center [226, 116] width 182 height 14
click at [300, 115] on mat-icon "settings" at bounding box center [303, 115] width 7 height 7
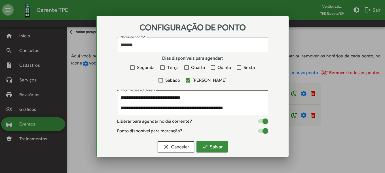
click at [221, 146] on span "check Salvar" at bounding box center [211, 147] width 21 height 10
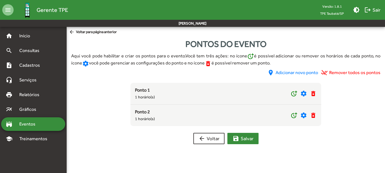
click at [239, 139] on span "save [PERSON_NAME]" at bounding box center [242, 139] width 21 height 10
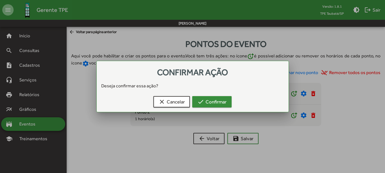
click at [217, 106] on span "check Confirmar" at bounding box center [211, 102] width 29 height 10
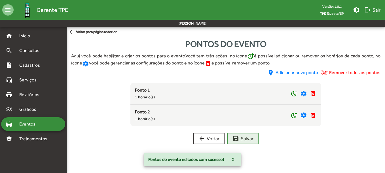
click at [110, 32] on span "arrow_back Voltar para página anterior" at bounding box center [93, 32] width 48 height 6
